Goal: Task Accomplishment & Management: Use online tool/utility

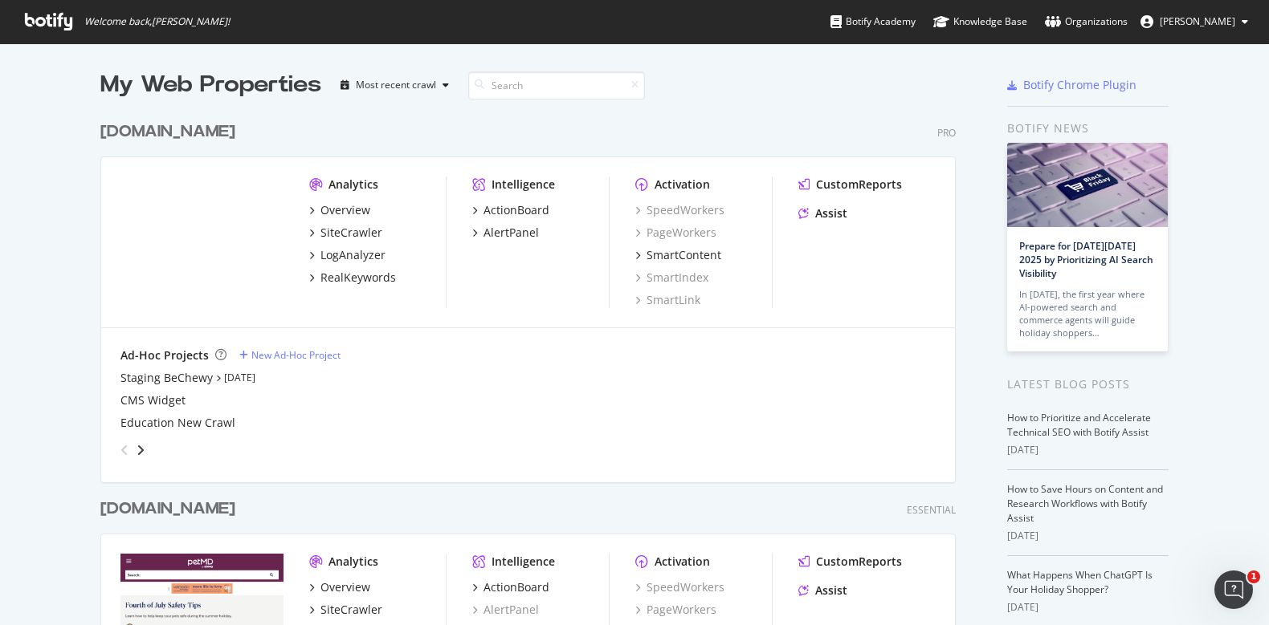
scroll to position [610, 1237]
click at [342, 233] on div "SiteCrawler" at bounding box center [351, 233] width 62 height 16
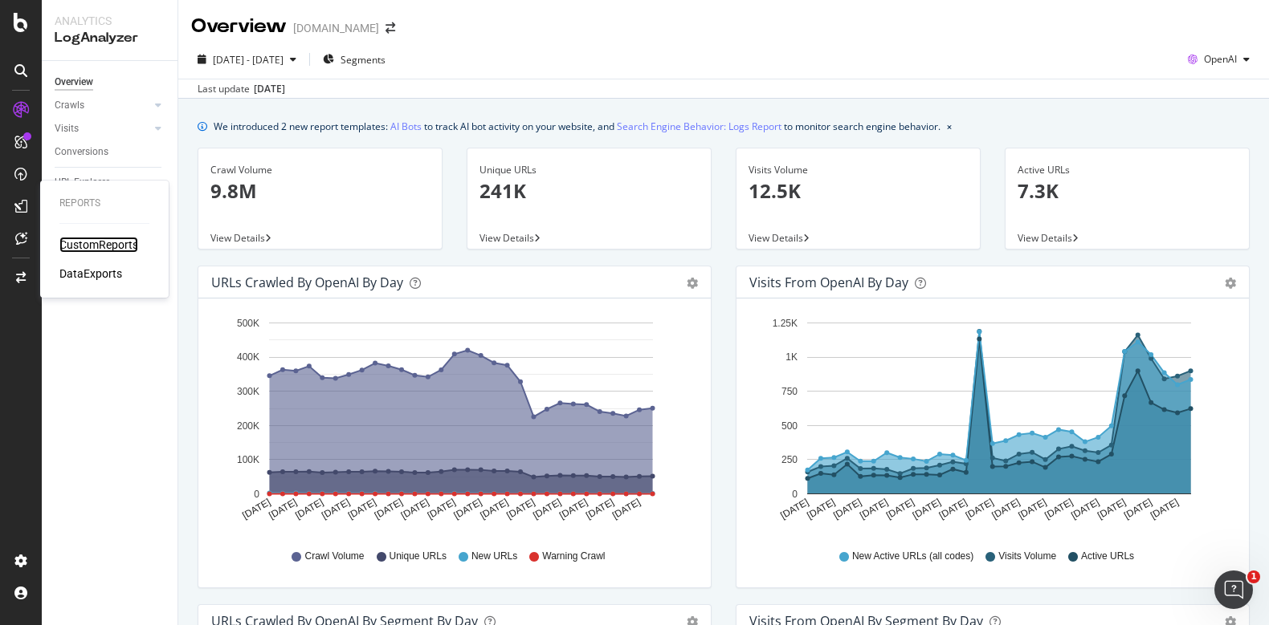
click at [83, 245] on div "CustomReports" at bounding box center [98, 245] width 79 height 16
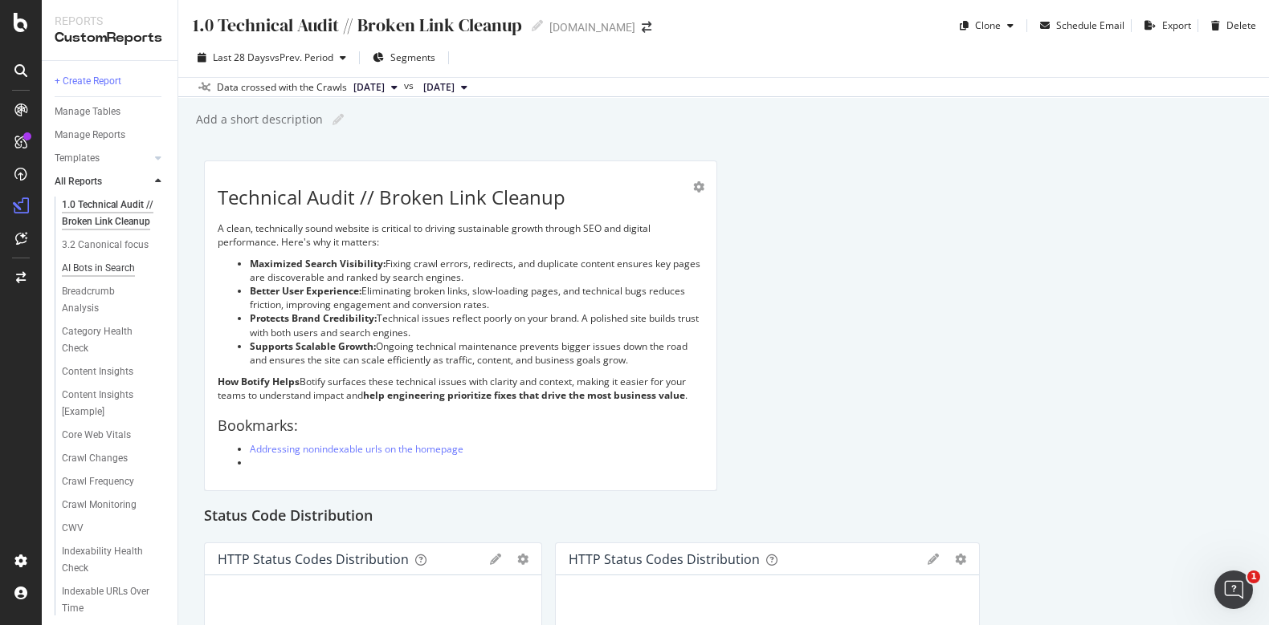
click at [100, 257] on div "3.2 Canonical focus" at bounding box center [116, 245] width 123 height 23
click at [100, 277] on div "AI Bots in Search" at bounding box center [98, 268] width 73 height 17
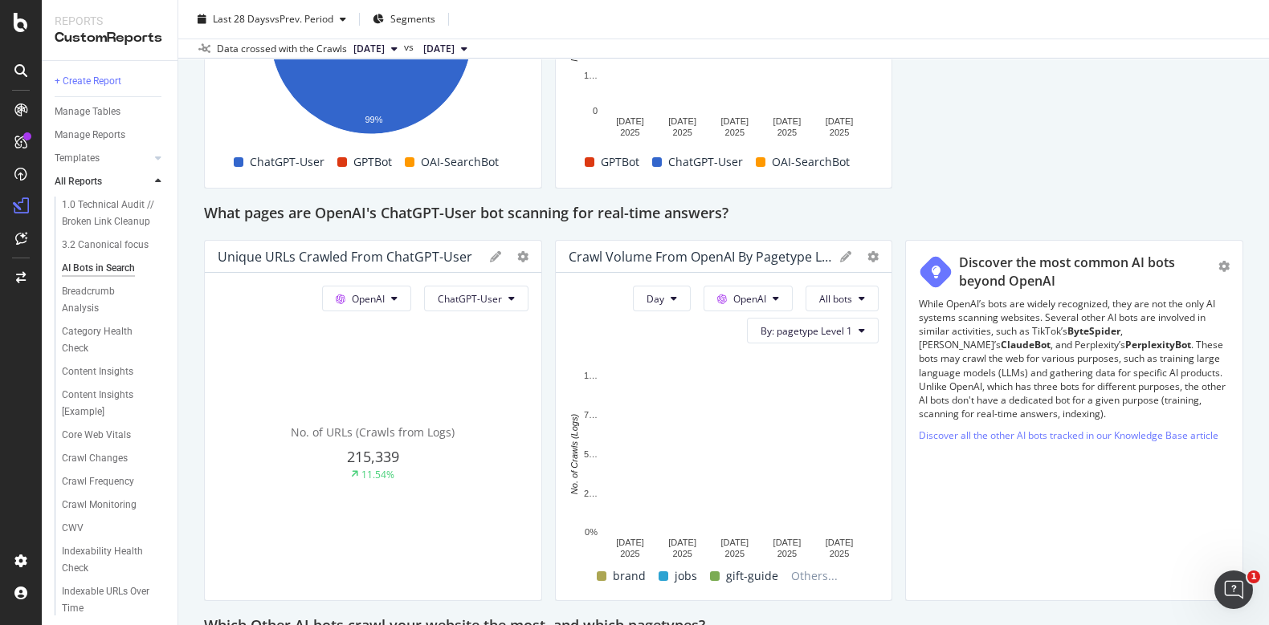
scroll to position [1493, 0]
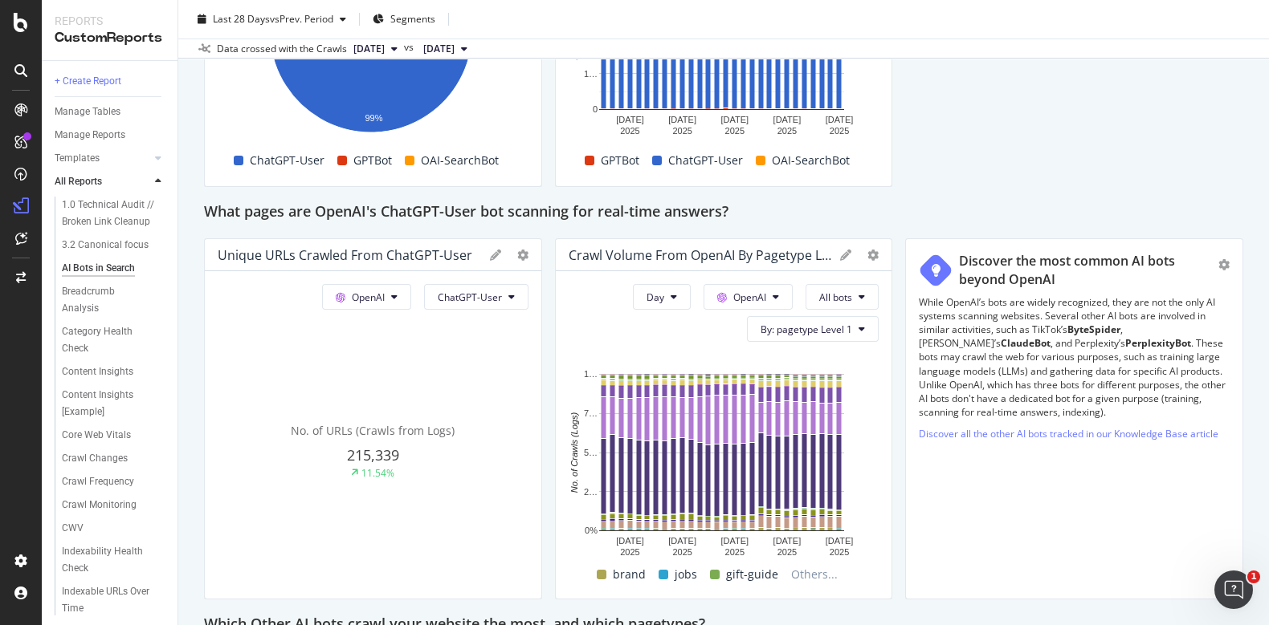
click at [1218, 255] on div "button" at bounding box center [1223, 265] width 11 height 24
click at [1178, 269] on div "Delete" at bounding box center [1186, 271] width 30 height 14
click at [1144, 278] on div "This report shows AI bot interaction with your website and its impact on your o…" at bounding box center [723, 27] width 1039 height 2719
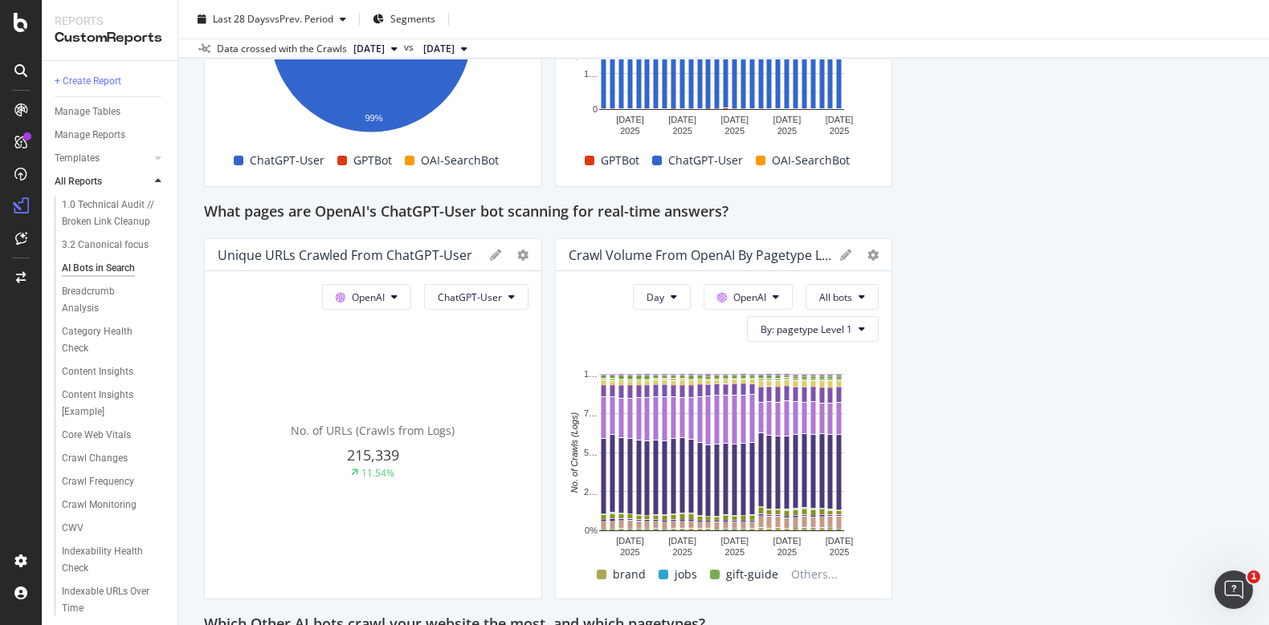
click at [1144, 278] on div "This report shows AI bot interaction with your website and its impact on your o…" at bounding box center [723, 194] width 1039 height 3052
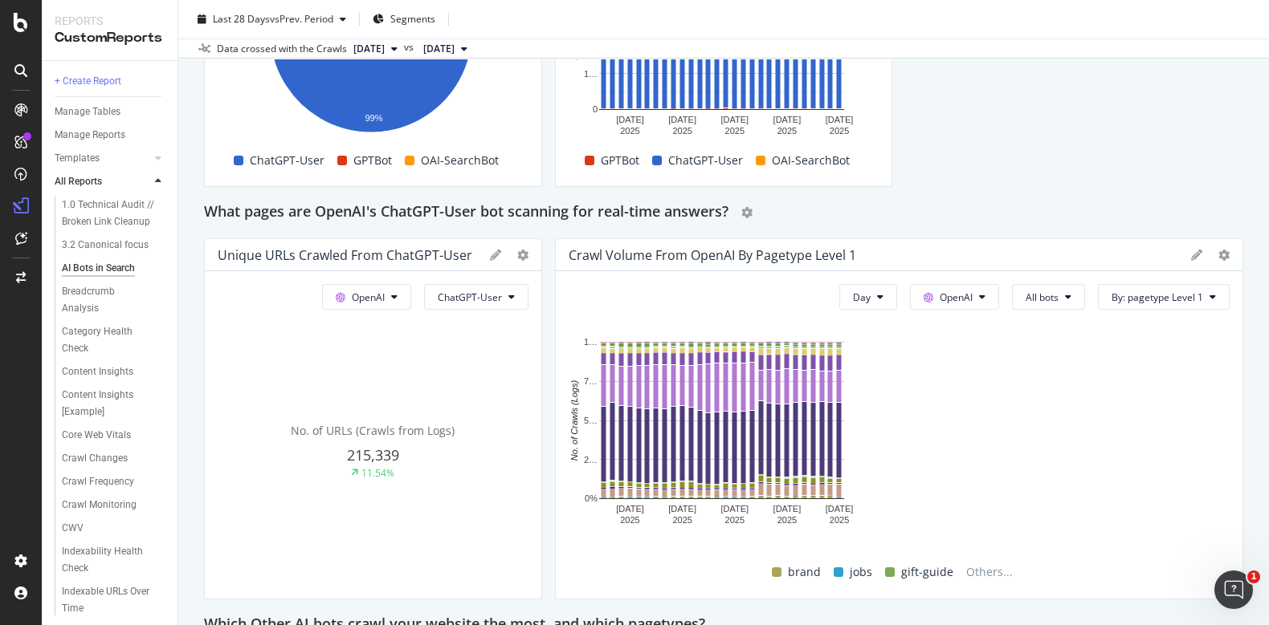
drag, startPoint x: 875, startPoint y: 343, endPoint x: 845, endPoint y: 215, distance: 131.3
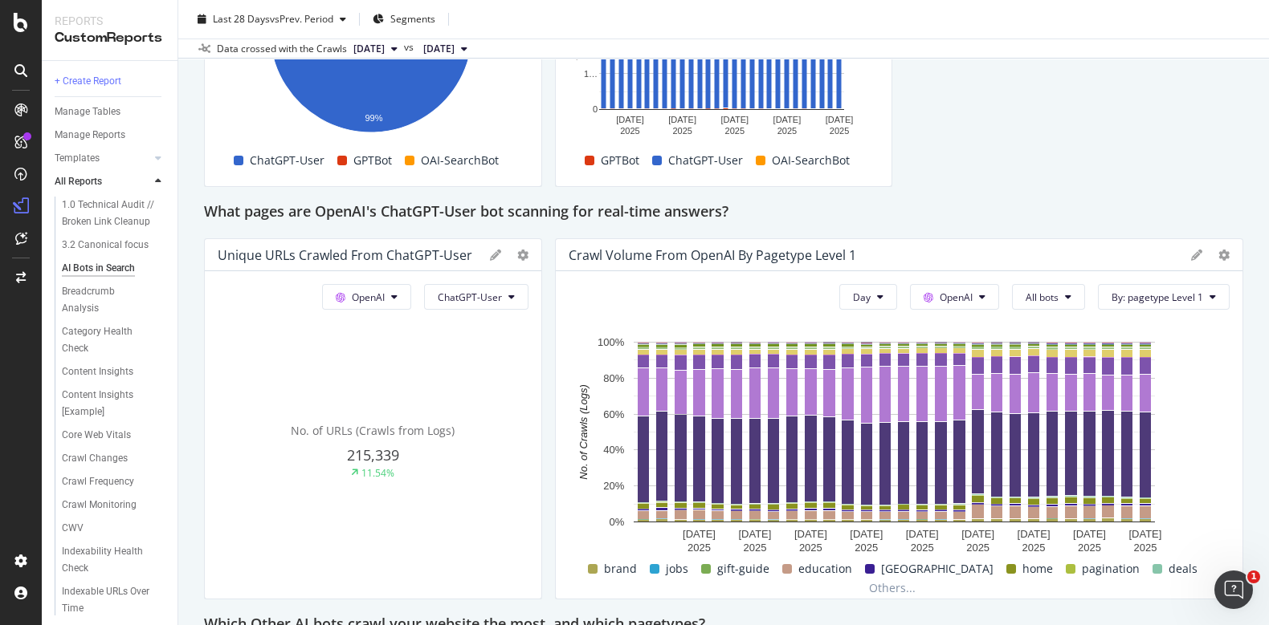
drag, startPoint x: 845, startPoint y: 215, endPoint x: 890, endPoint y: 41, distance: 180.1
click at [890, 41] on div "Data crossed with the Crawls 2025 Sep. 20th vs 2025 Aug. 23rd" at bounding box center [723, 48] width 1090 height 19
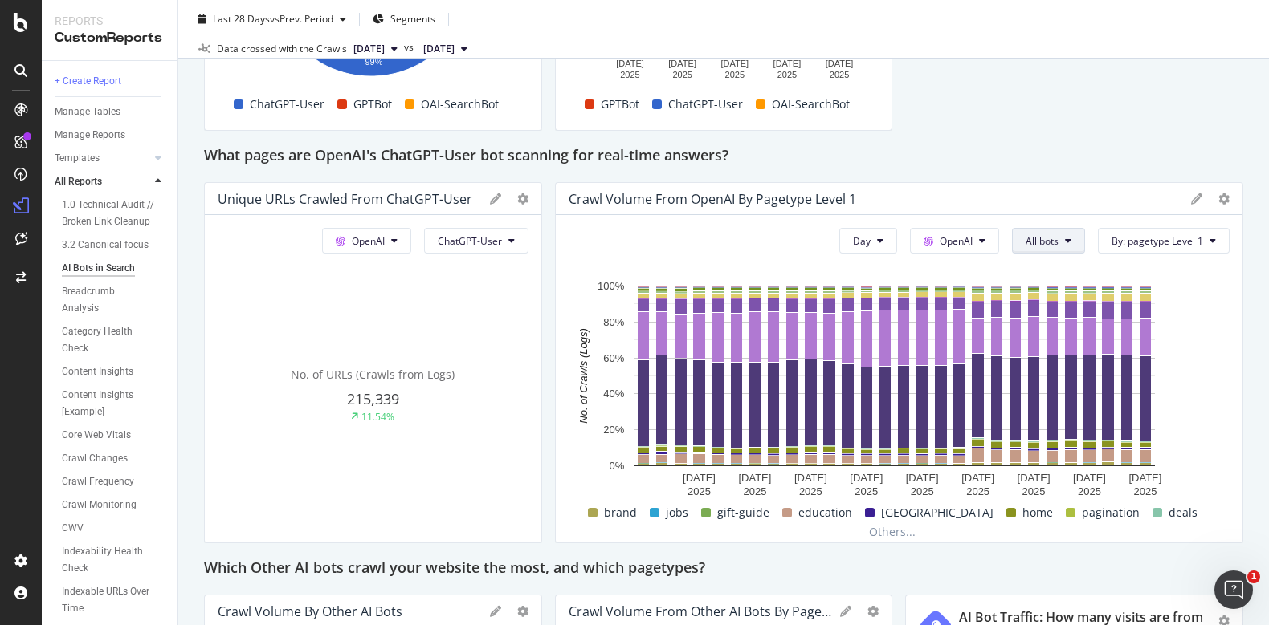
scroll to position [1547, 0]
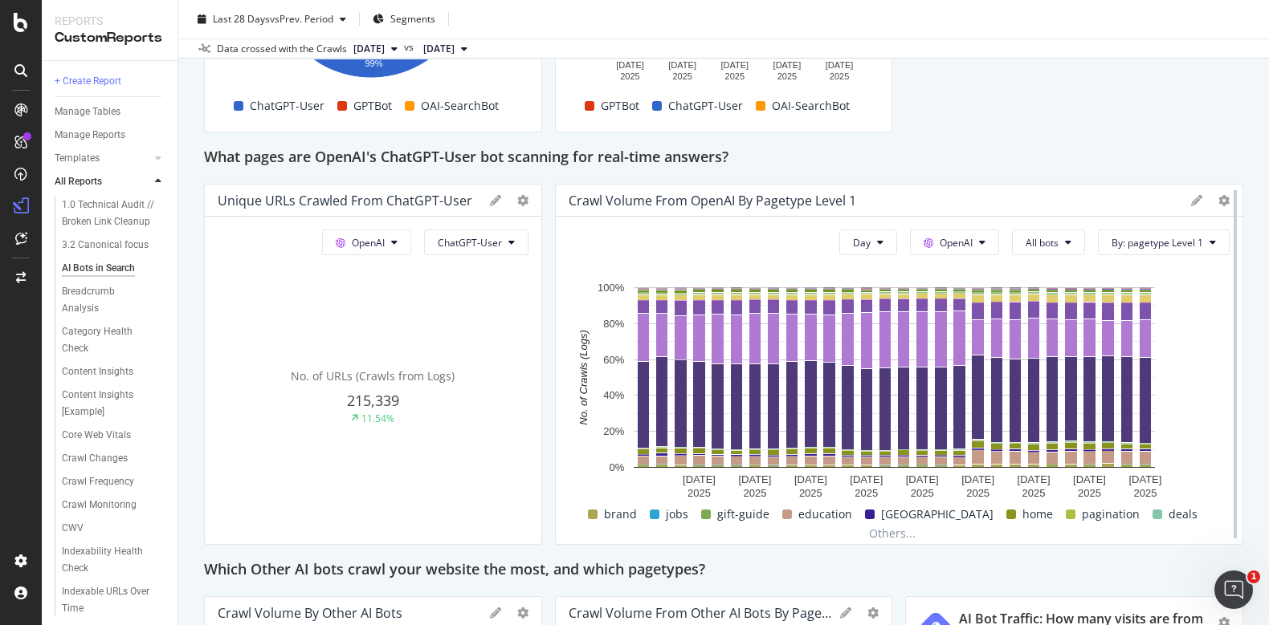
click at [1227, 197] on div at bounding box center [1235, 364] width 16 height 361
click at [1218, 202] on icon at bounding box center [1223, 200] width 11 height 11
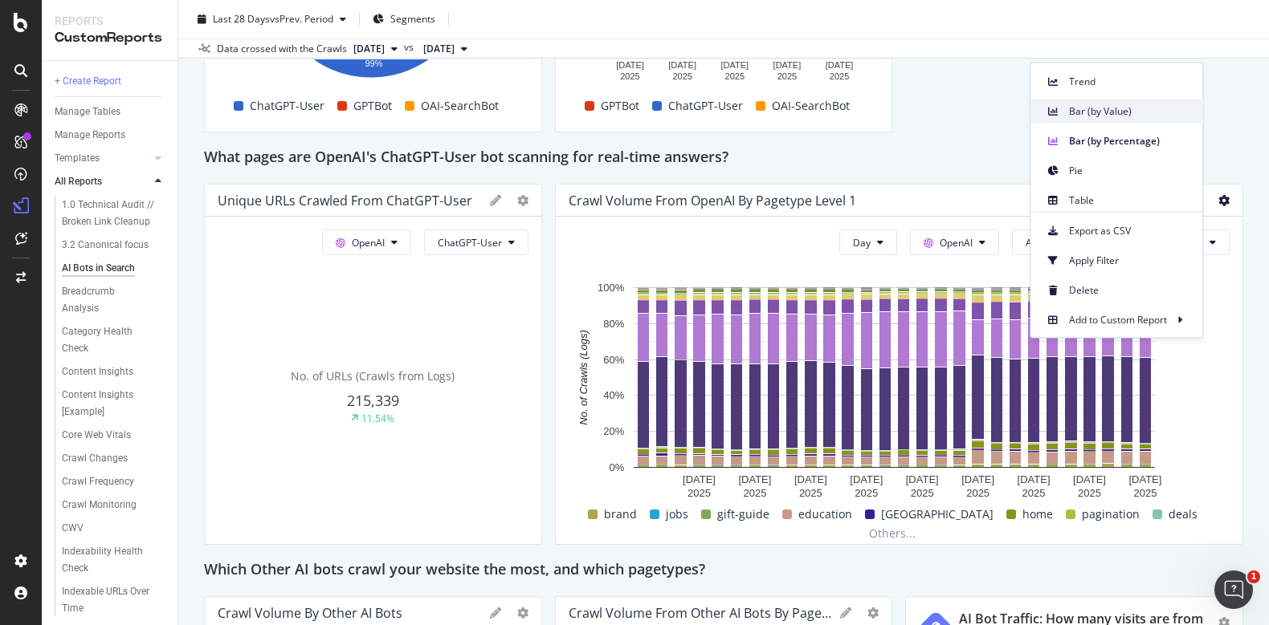
click at [1118, 110] on span "Bar (by Value)" at bounding box center [1129, 111] width 120 height 14
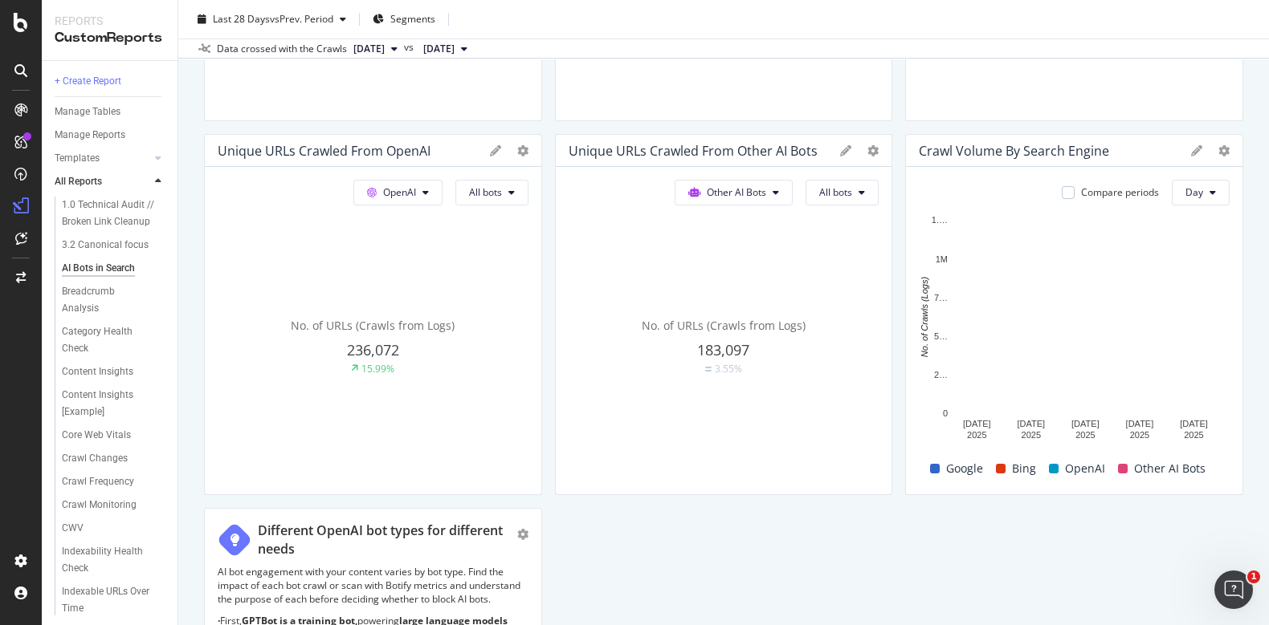
scroll to position [430, 0]
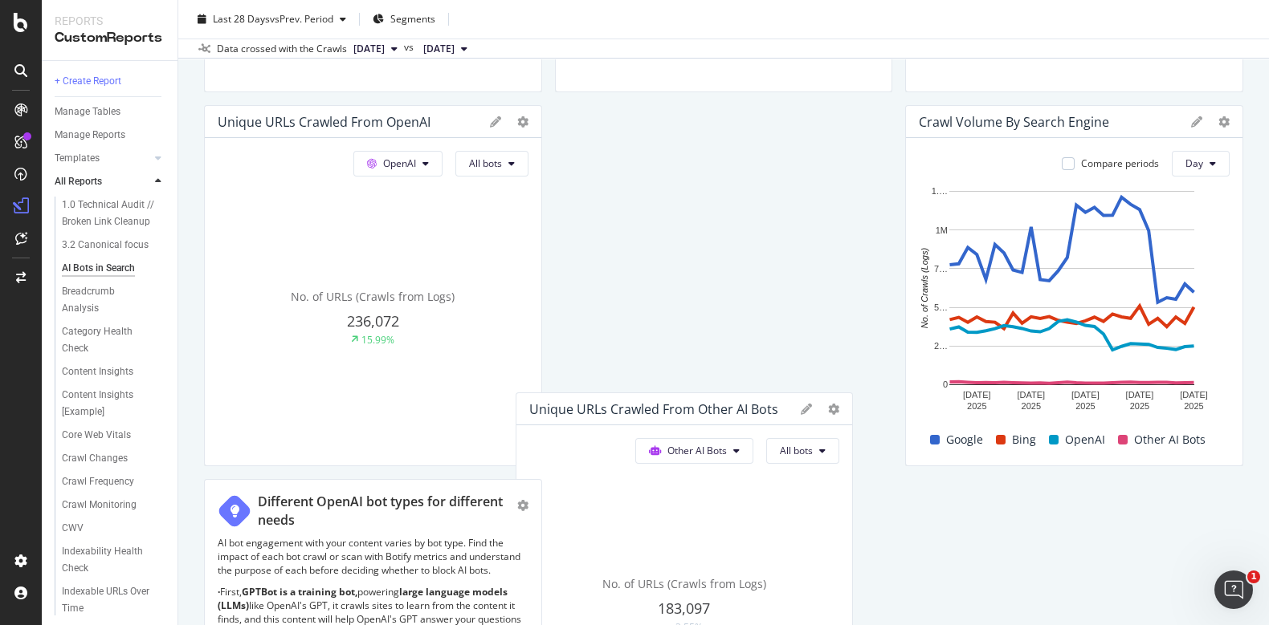
drag, startPoint x: 756, startPoint y: 118, endPoint x: 719, endPoint y: 393, distance: 277.2
click at [719, 401] on div "Unique URLs Crawled from Other AI Bots" at bounding box center [653, 409] width 249 height 16
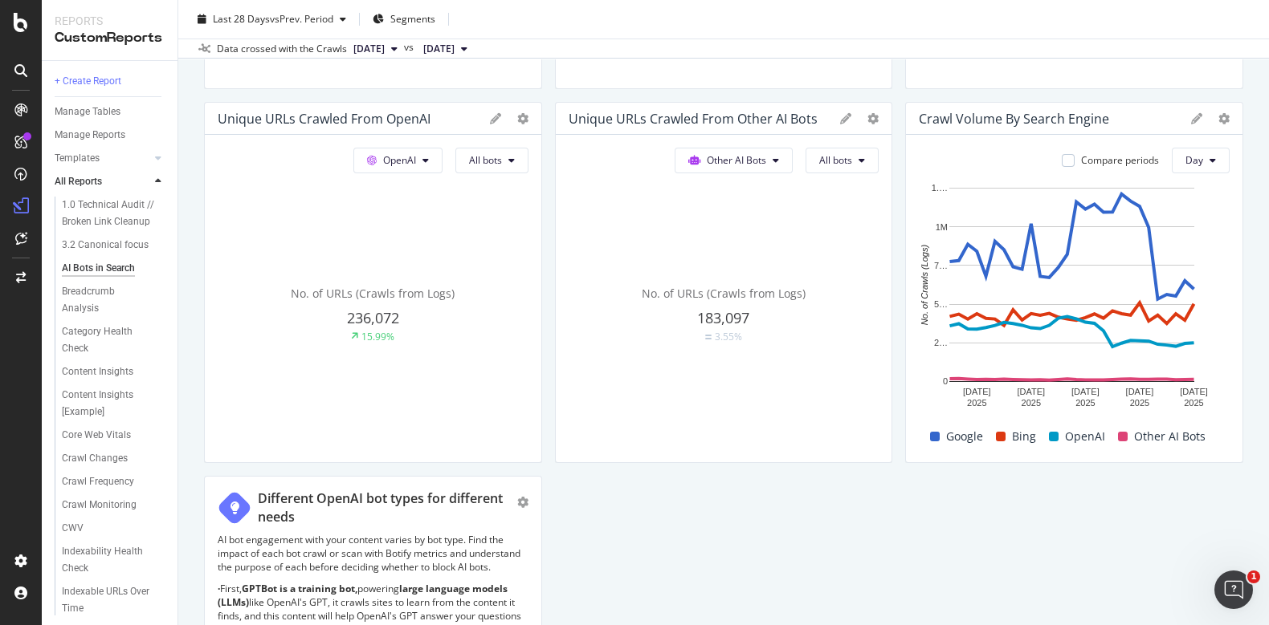
scroll to position [434, 0]
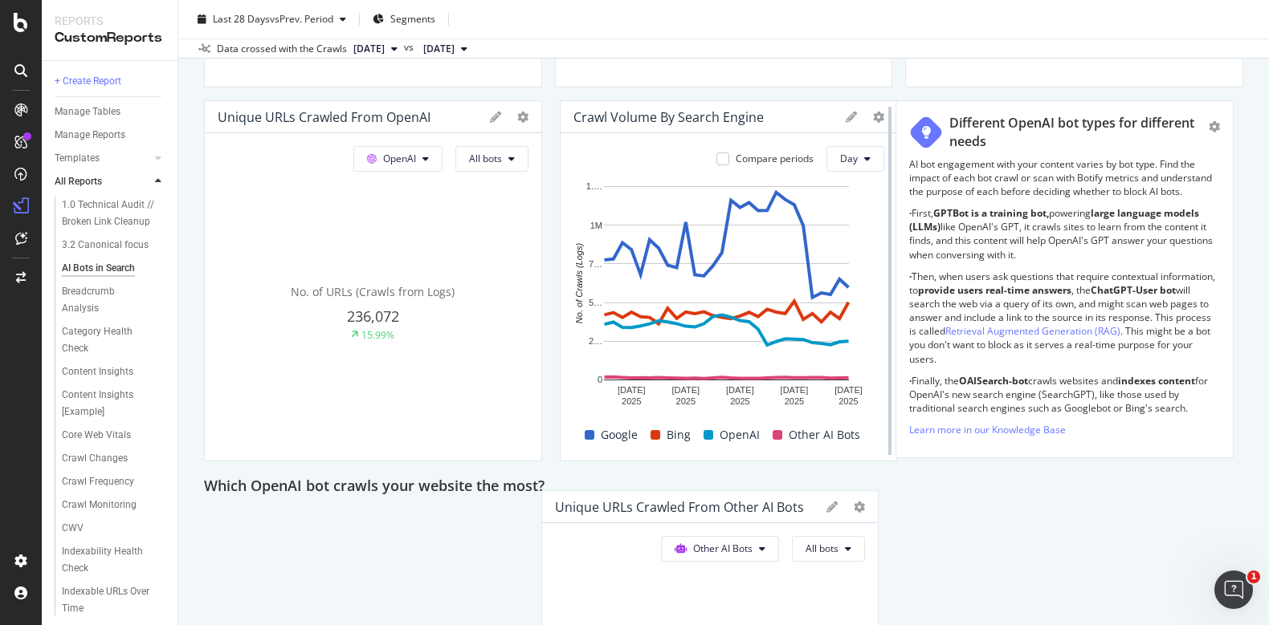
drag, startPoint x: 596, startPoint y: 109, endPoint x: 878, endPoint y: 218, distance: 302.2
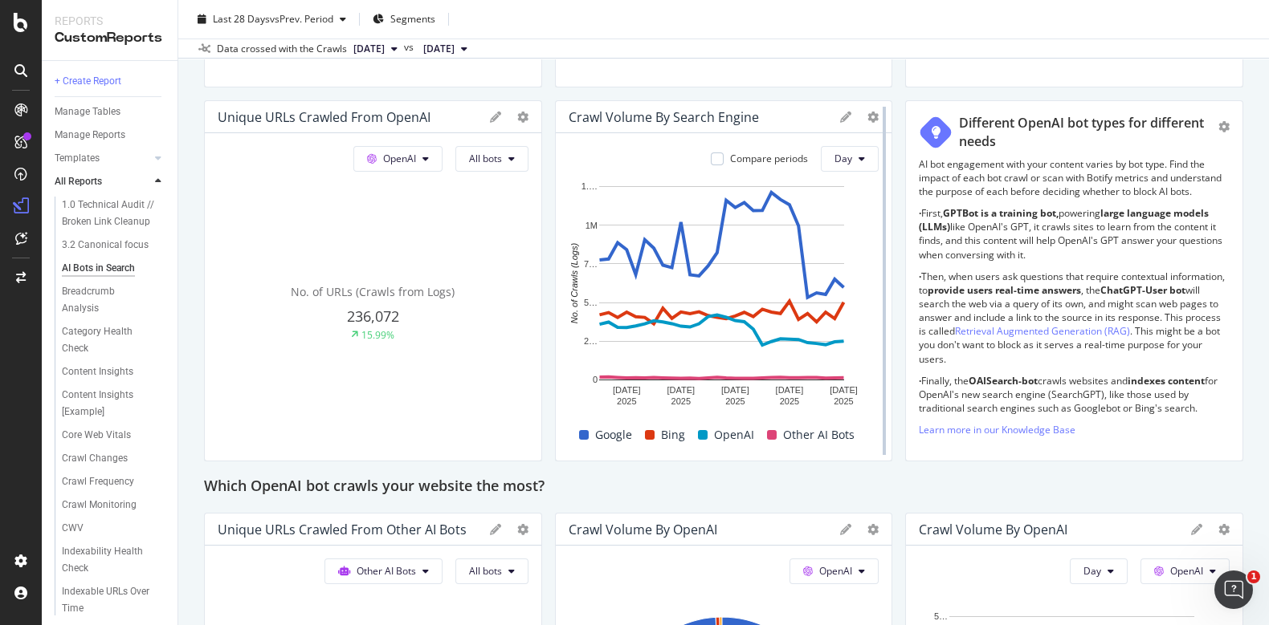
click at [878, 218] on div at bounding box center [884, 280] width 16 height 361
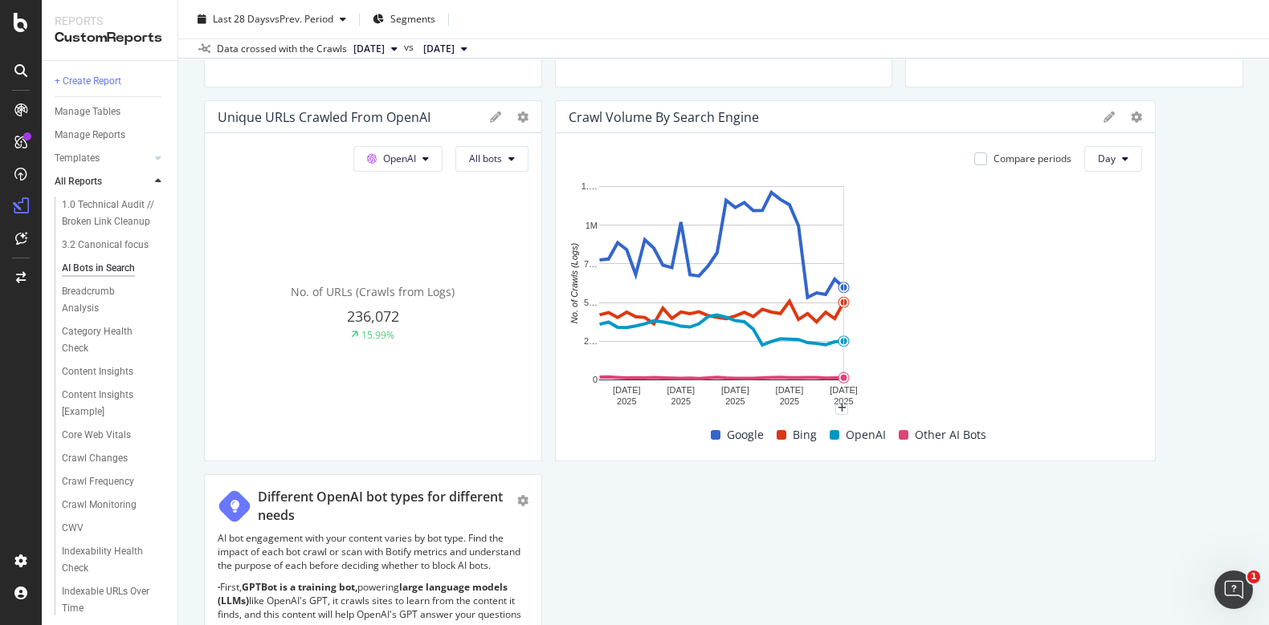
drag, startPoint x: 875, startPoint y: 218, endPoint x: 910, endPoint y: 104, distance: 119.9
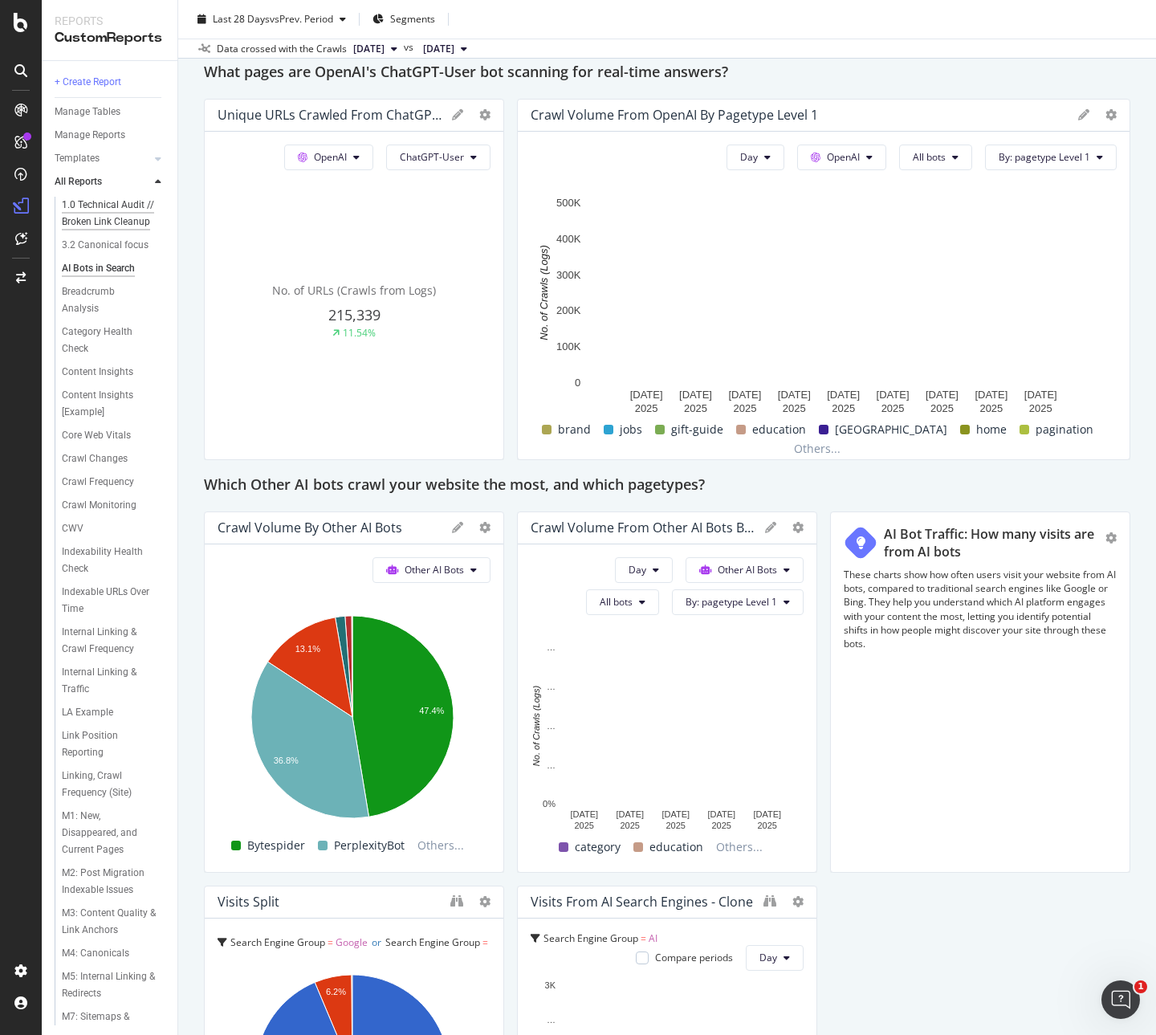
scroll to position [2477, 0]
